Goal: Information Seeking & Learning: Learn about a topic

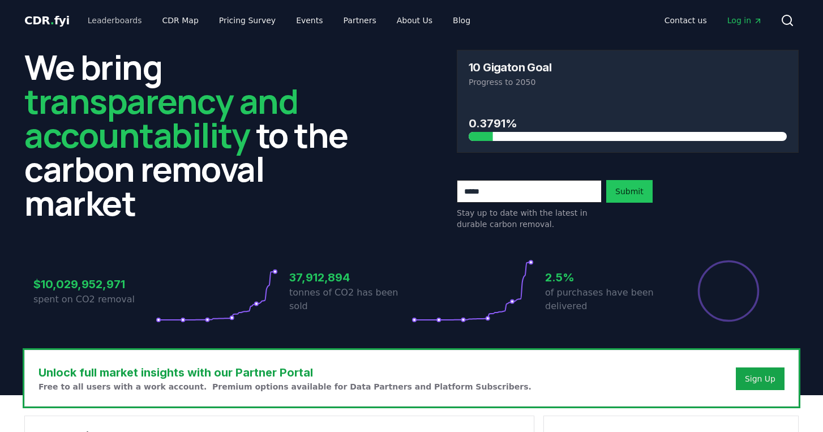
click at [122, 19] on link "Leaderboards" at bounding box center [115, 20] width 72 height 20
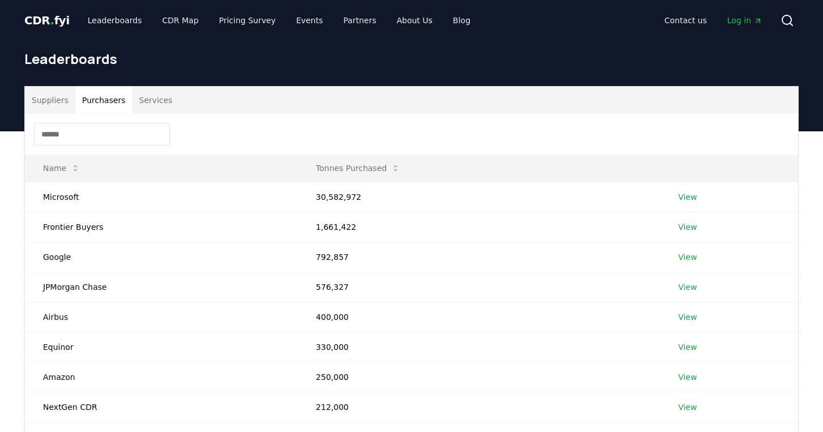
click at [95, 100] on button "Purchasers" at bounding box center [103, 100] width 57 height 27
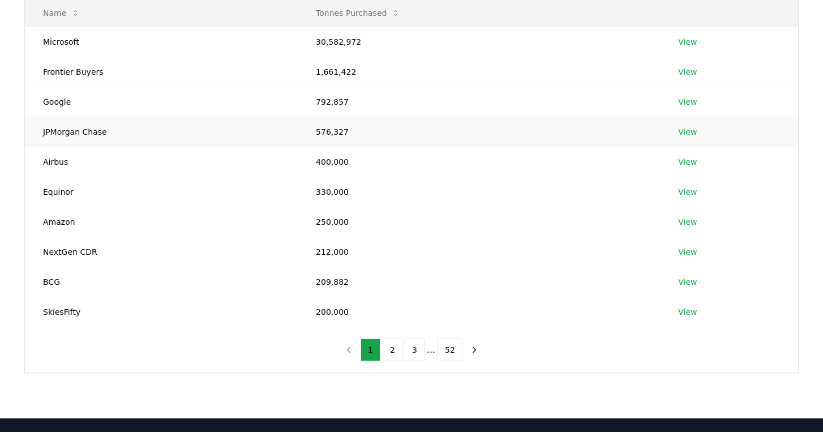
scroll to position [164, 0]
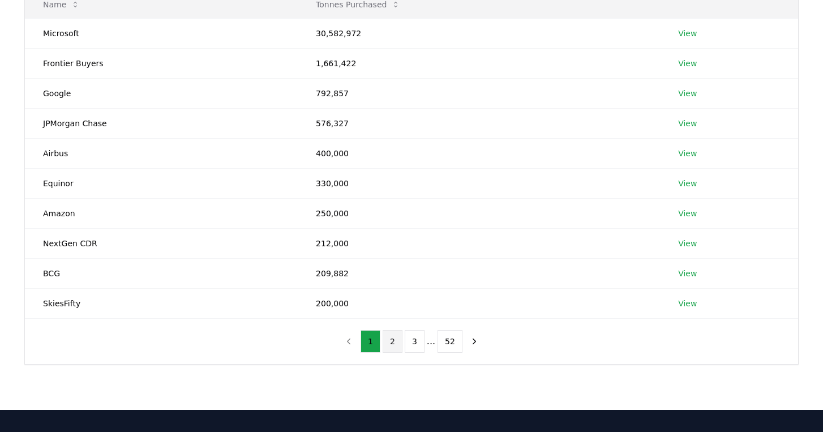
click at [393, 343] on button "2" at bounding box center [393, 341] width 20 height 23
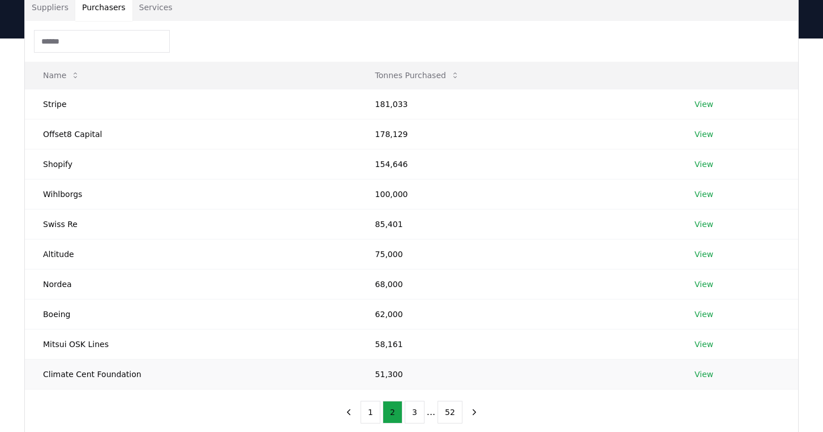
scroll to position [92, 0]
click at [412, 414] on button "3" at bounding box center [415, 412] width 20 height 23
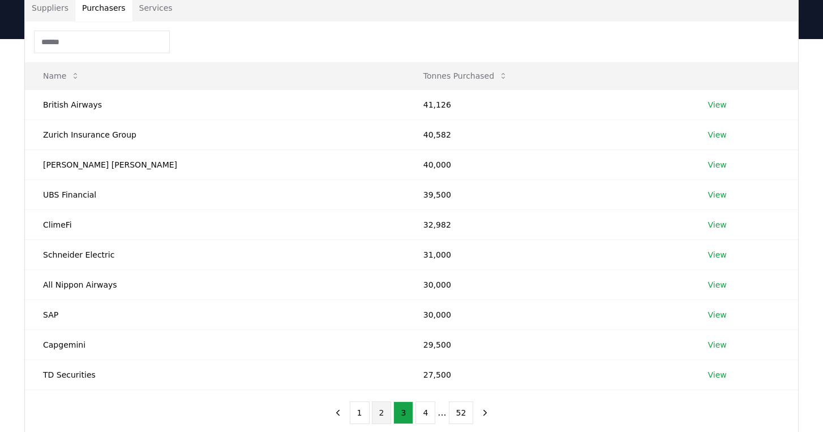
click at [379, 410] on button "2" at bounding box center [382, 412] width 20 height 23
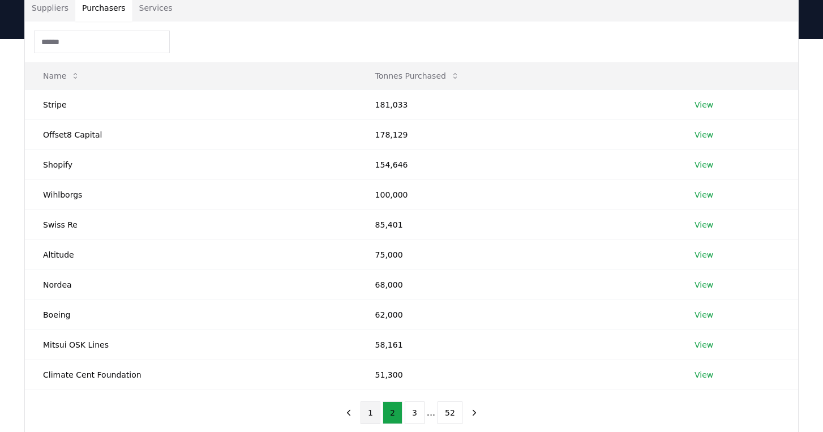
click at [378, 406] on button "1" at bounding box center [371, 412] width 20 height 23
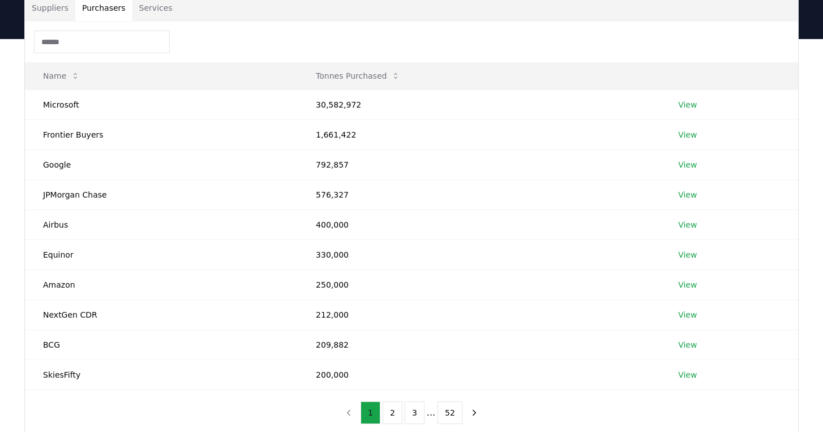
click at [378, 406] on button "1" at bounding box center [371, 412] width 20 height 23
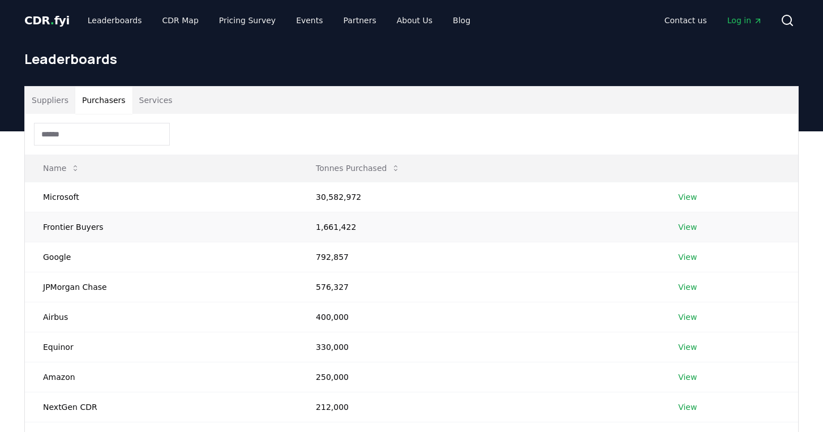
scroll to position [0, 0]
click at [690, 226] on link "View" at bounding box center [687, 226] width 19 height 11
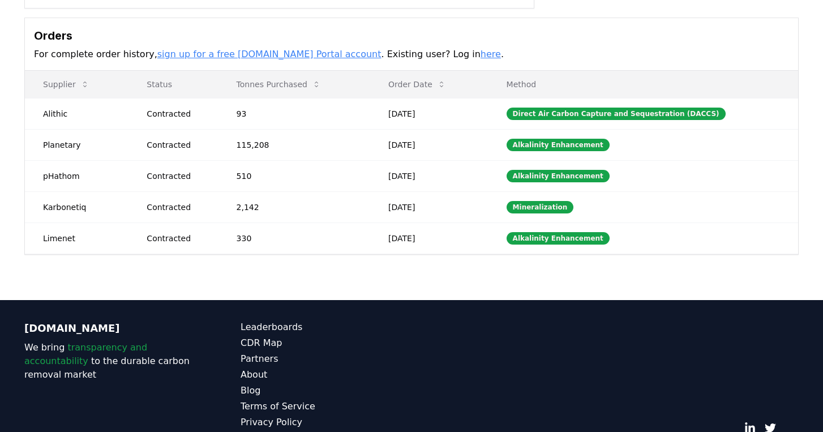
scroll to position [320, 0]
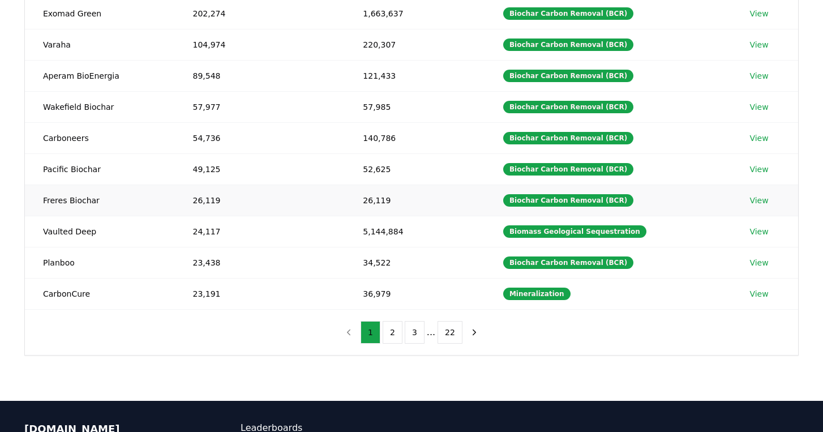
scroll to position [192, 0]
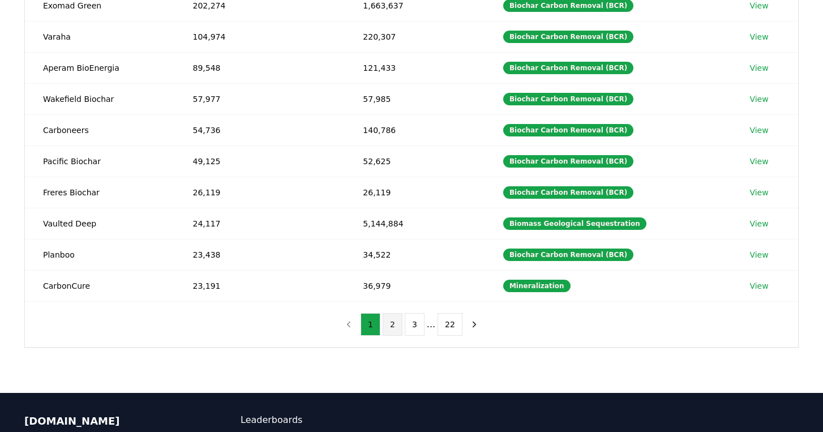
click at [393, 327] on button "2" at bounding box center [393, 324] width 20 height 23
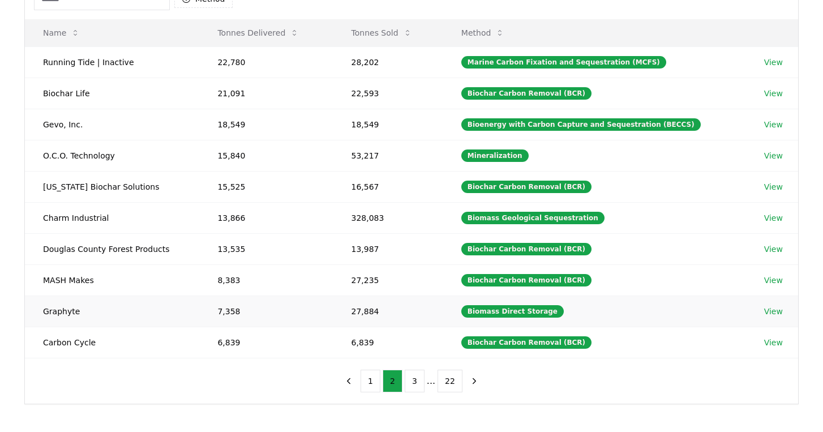
scroll to position [134, 0]
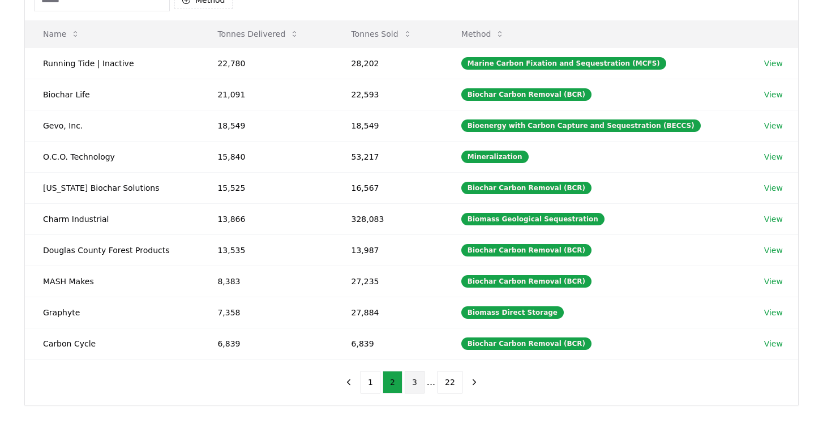
click at [413, 381] on button "3" at bounding box center [415, 382] width 20 height 23
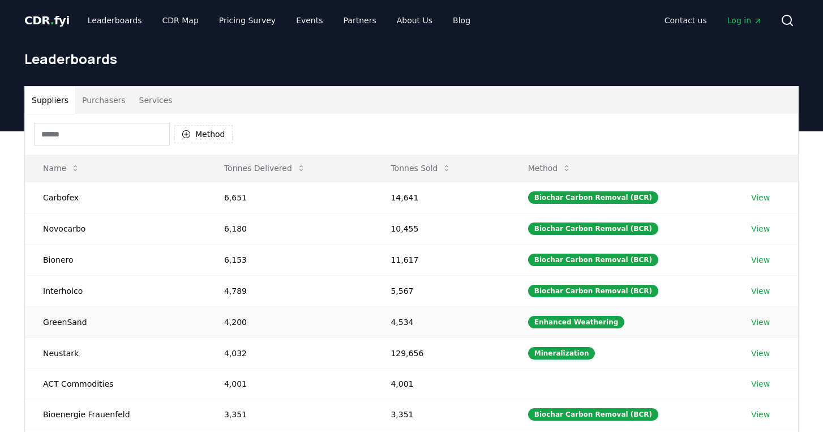
scroll to position [0, 0]
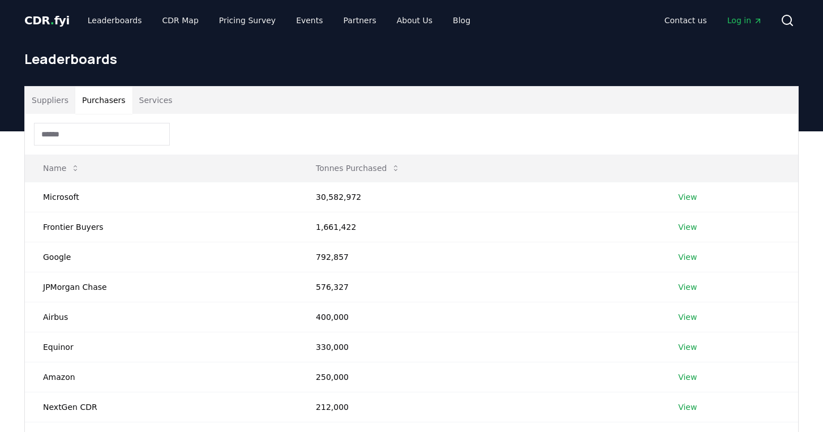
click at [106, 100] on button "Purchasers" at bounding box center [103, 100] width 57 height 27
click at [80, 138] on input at bounding box center [102, 134] width 136 height 23
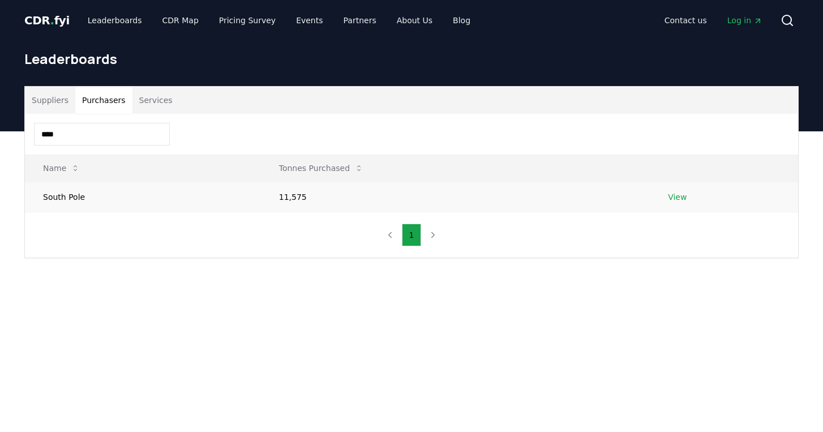
type input "****"
click at [66, 196] on td "South Pole" at bounding box center [143, 197] width 236 height 30
click at [678, 203] on td "View" at bounding box center [724, 197] width 148 height 30
click at [678, 199] on link "View" at bounding box center [677, 196] width 19 height 11
